Goal: Browse casually

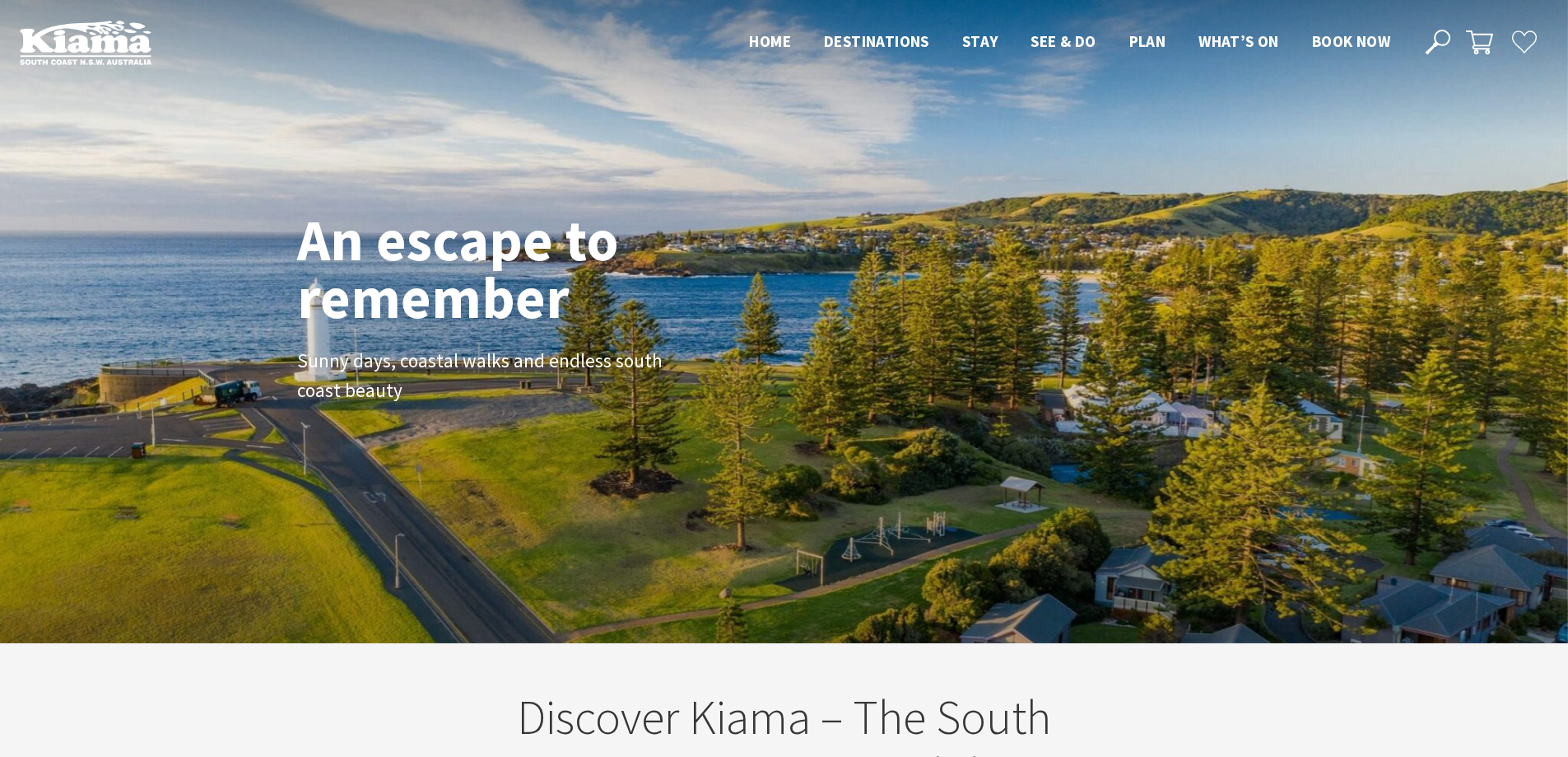
drag, startPoint x: 447, startPoint y: 383, endPoint x: 259, endPoint y: 220, distance: 248.8
click at [259, 220] on div "An escape to remember Sunny days, coastal walks and endless south coast beauty" at bounding box center [784, 321] width 1568 height 643
click at [306, 230] on h1 "An escape to remember" at bounding box center [523, 268] width 452 height 116
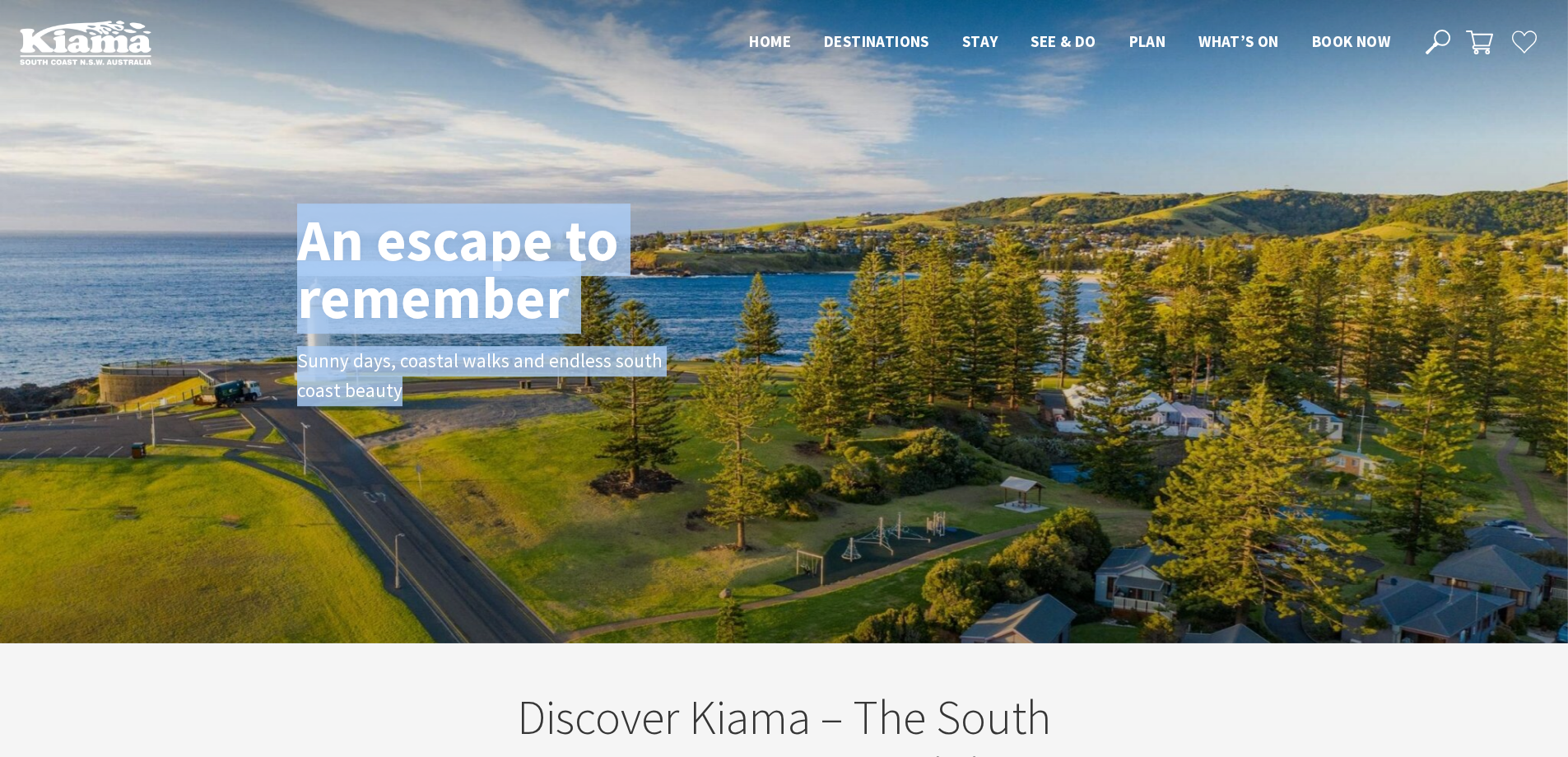
drag, startPoint x: 315, startPoint y: 267, endPoint x: 411, endPoint y: 407, distance: 169.8
click at [411, 407] on div "An escape to remember Sunny days, coastal walks and endless south coast beauty" at bounding box center [784, 322] width 988 height 235
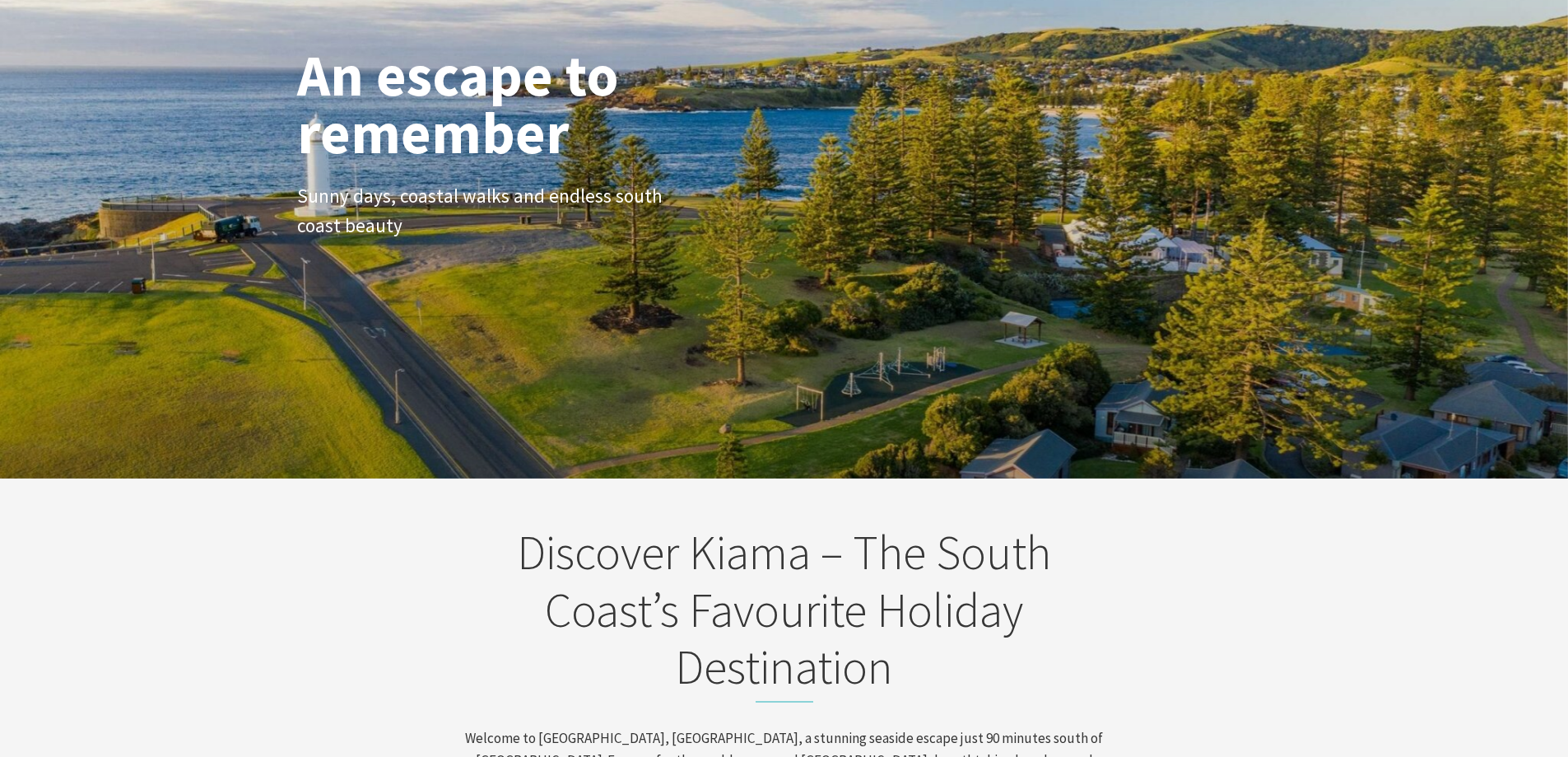
scroll to position [0, 0]
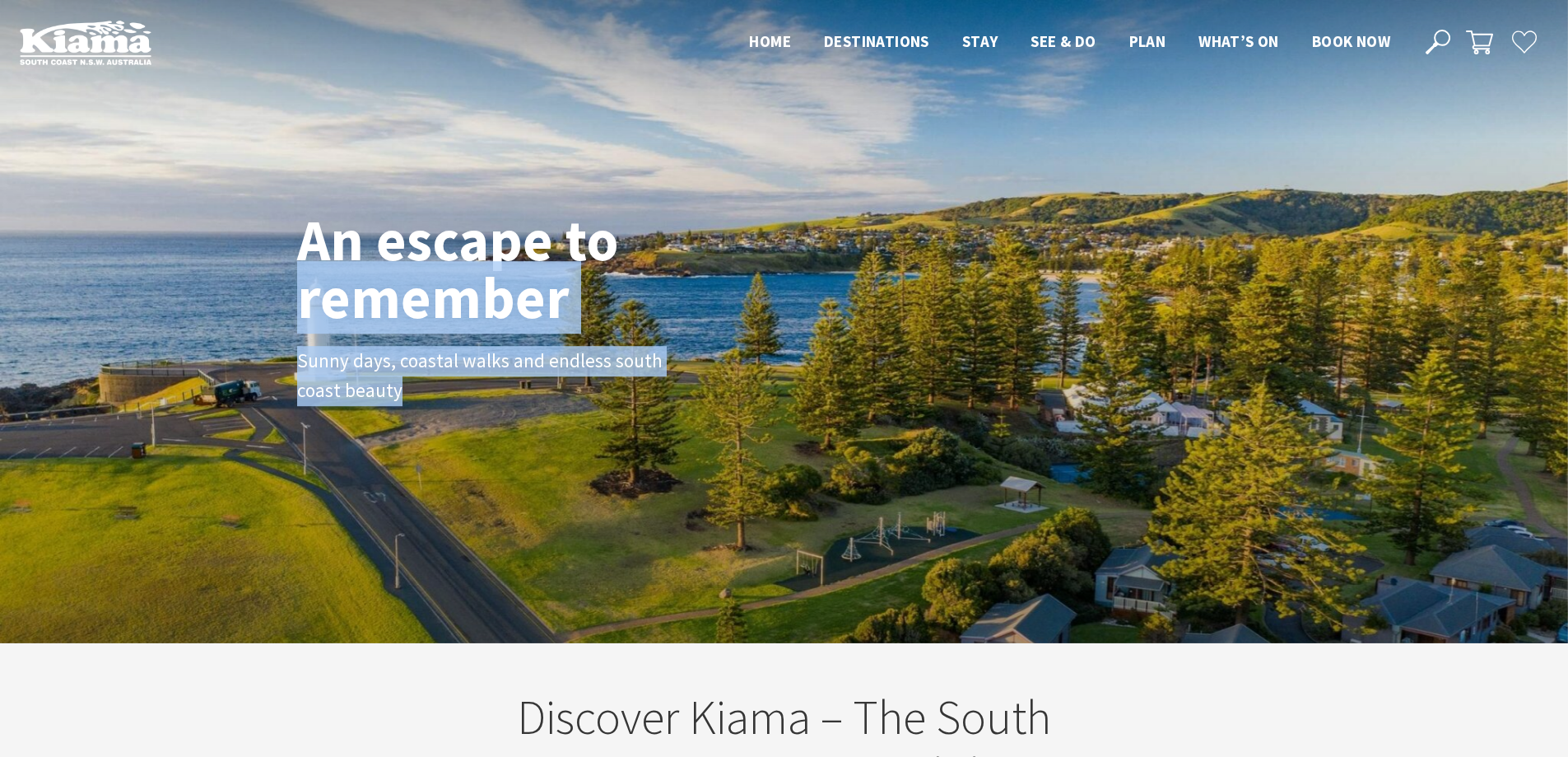
drag, startPoint x: 1061, startPoint y: 217, endPoint x: 1175, endPoint y: 512, distance: 316.3
click at [1176, 515] on div "An escape to remember Sunny days, coastal walks and endless south coast beauty" at bounding box center [784, 321] width 1568 height 643
click at [1158, 494] on div "An escape to remember Sunny days, coastal walks and endless south coast beauty" at bounding box center [784, 321] width 1568 height 643
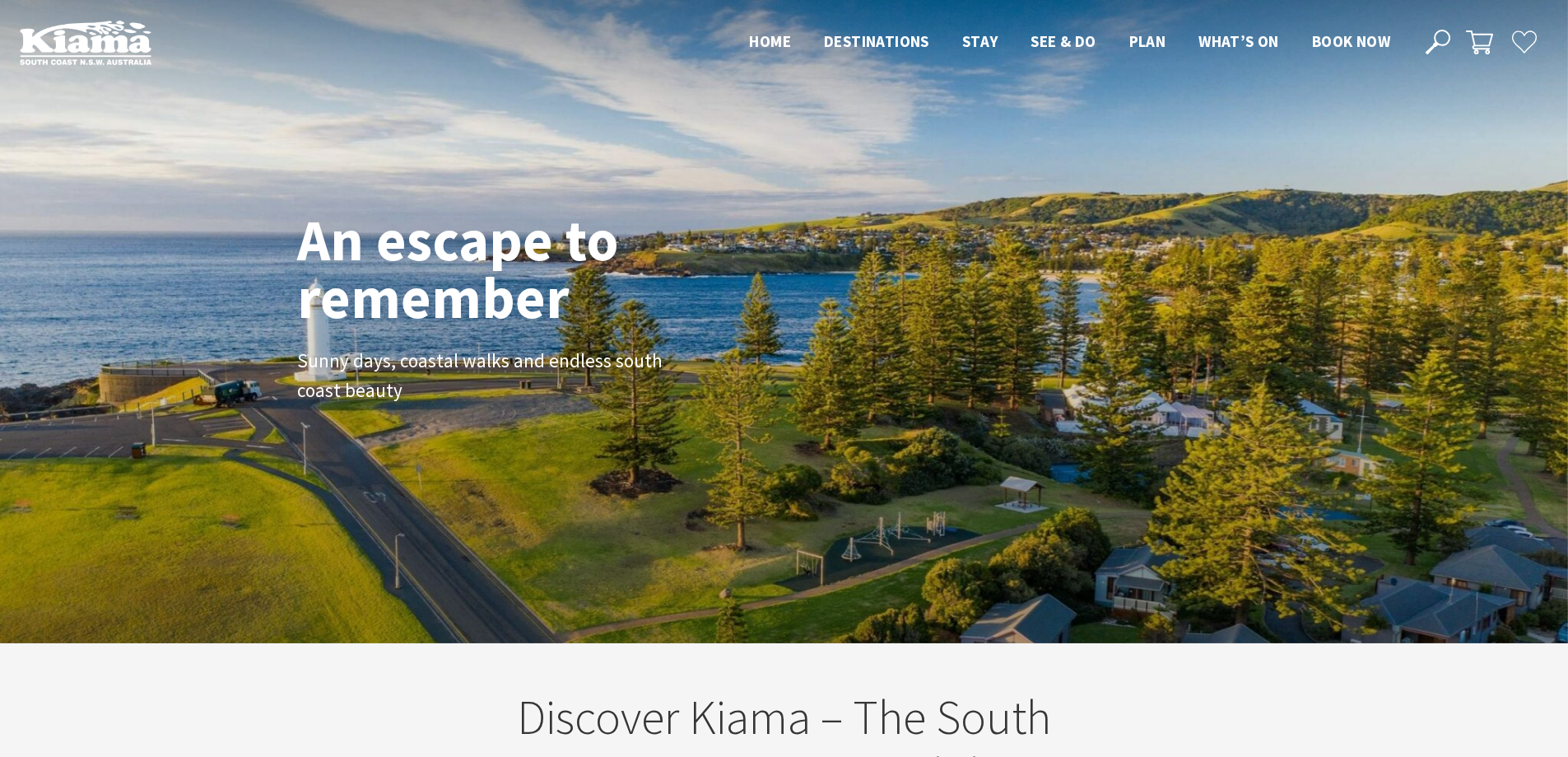
click at [352, 230] on h1 "An escape to remember" at bounding box center [523, 268] width 452 height 116
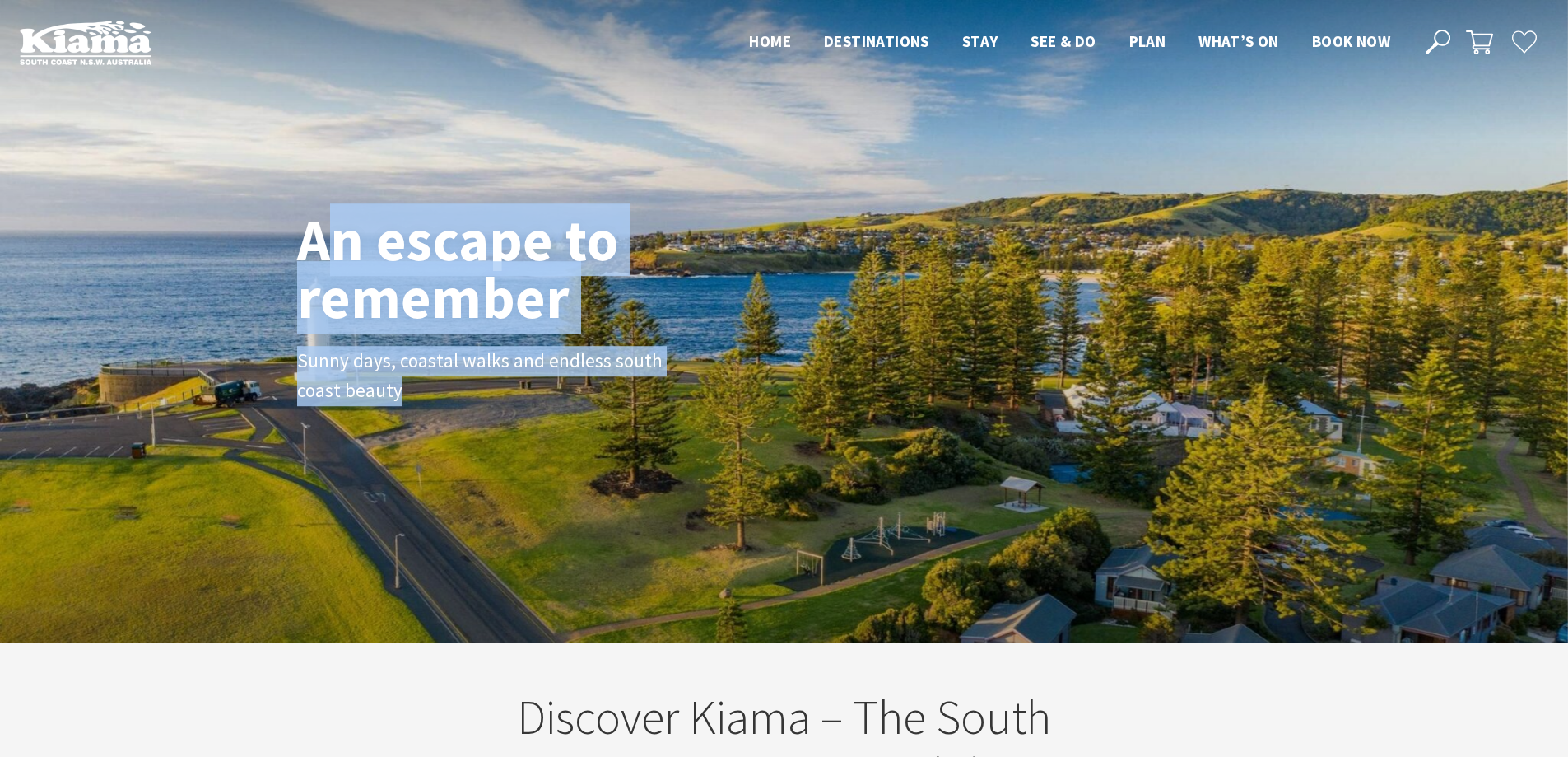
drag, startPoint x: 321, startPoint y: 229, endPoint x: 474, endPoint y: 437, distance: 258.2
click at [496, 482] on div "An escape to remember Sunny days, coastal walks and endless south coast beauty" at bounding box center [784, 321] width 1568 height 643
click at [446, 407] on div "An escape to remember Sunny days, coastal walks and endless south coast beauty" at bounding box center [784, 322] width 988 height 235
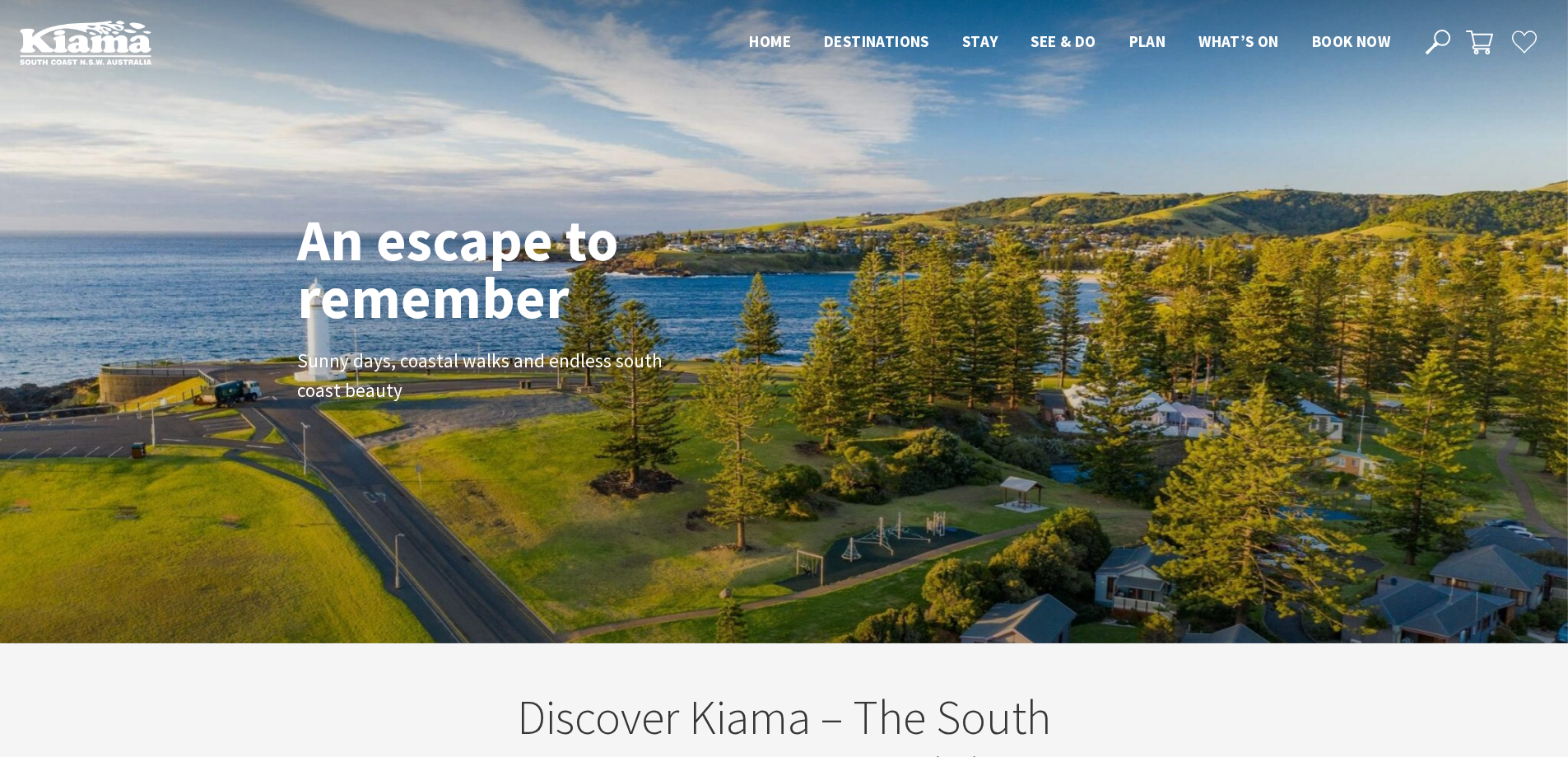
drag, startPoint x: 352, startPoint y: 362, endPoint x: 252, endPoint y: 246, distance: 153.2
click at [252, 246] on div "An escape to remember Sunny days, coastal walks and endless south coast beauty" at bounding box center [784, 321] width 1568 height 643
